Goal: Task Accomplishment & Management: Use online tool/utility

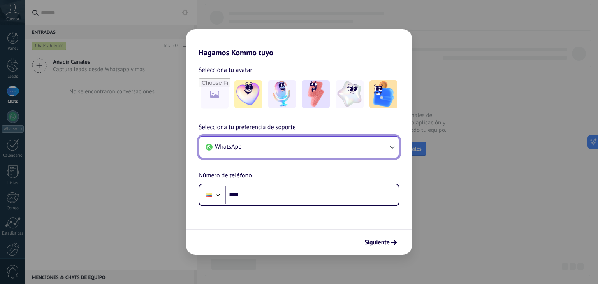
click at [277, 139] on button "WhatsApp" at bounding box center [298, 147] width 199 height 21
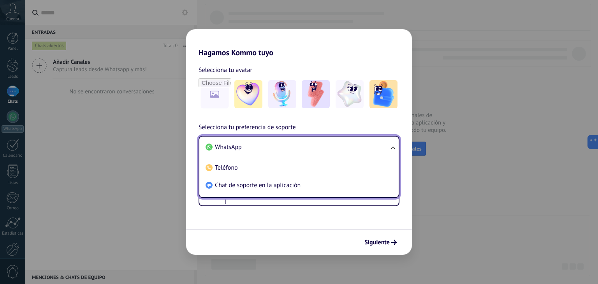
click at [266, 147] on li "WhatsApp" at bounding box center [298, 148] width 190 height 18
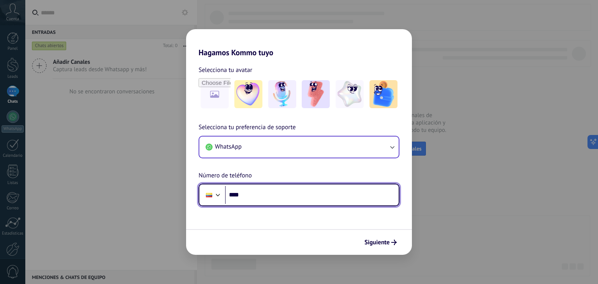
click at [263, 190] on input "****" at bounding box center [312, 195] width 174 height 18
type input "**********"
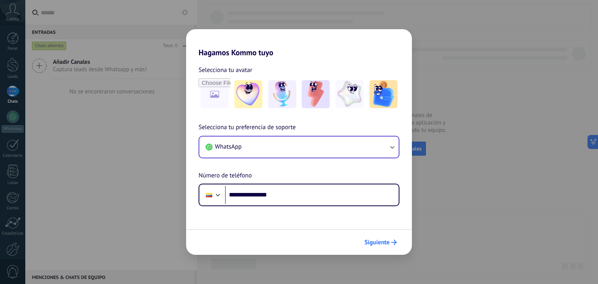
click at [394, 244] on icon "submit" at bounding box center [394, 242] width 5 height 5
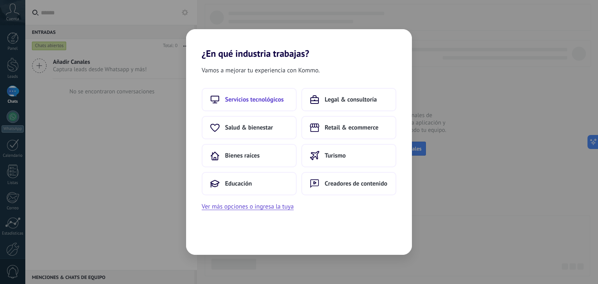
drag, startPoint x: 238, startPoint y: 86, endPoint x: 239, endPoint y: 92, distance: 5.5
click at [238, 88] on div "Vamos a mejorar tu experiencia con Kommo. Servicios tecnológicos Legal & consul…" at bounding box center [299, 157] width 226 height 196
click at [239, 94] on button "Servicios tecnológicos" at bounding box center [249, 99] width 95 height 23
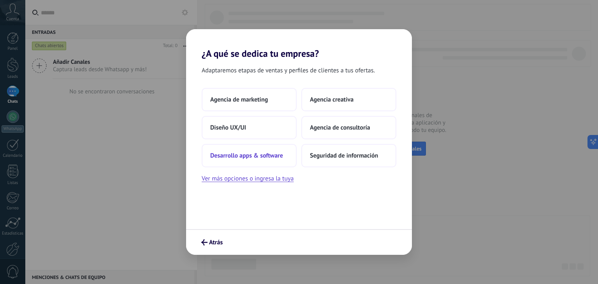
click at [248, 150] on button "Desarrollo apps & software" at bounding box center [249, 155] width 95 height 23
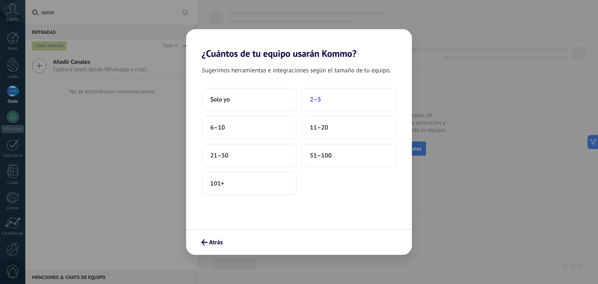
click at [315, 99] on span "2–5" at bounding box center [315, 100] width 11 height 8
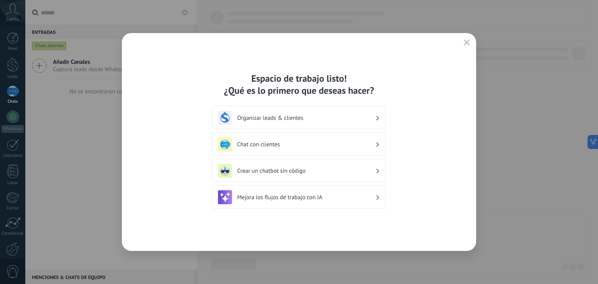
click at [307, 171] on h3 "Crear un chatbot sin código" at bounding box center [306, 171] width 138 height 7
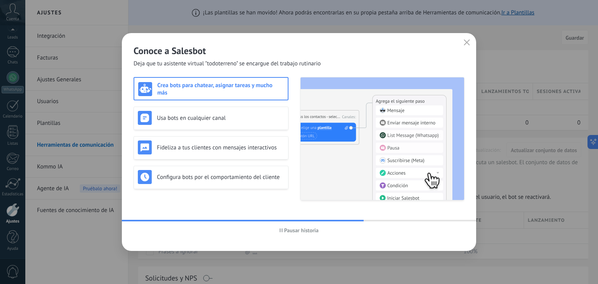
click at [465, 43] on icon "button" at bounding box center [467, 42] width 6 height 6
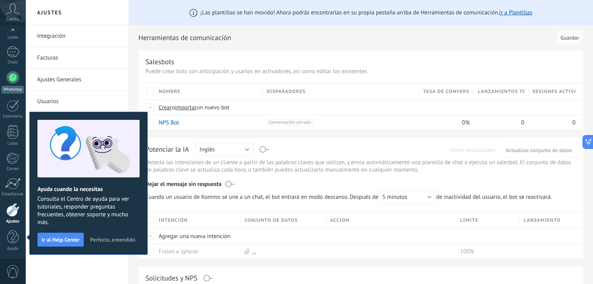
click at [16, 74] on div at bounding box center [13, 77] width 12 height 12
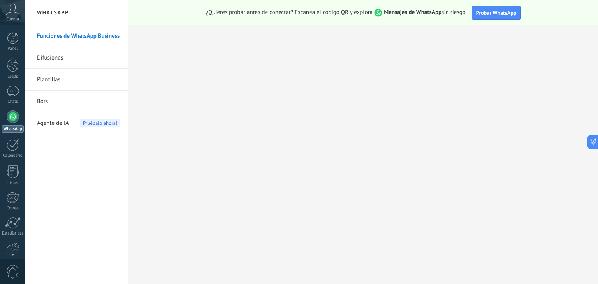
click at [59, 79] on link "Plantillas" at bounding box center [78, 80] width 83 height 22
